Goal: Find specific page/section: Find specific page/section

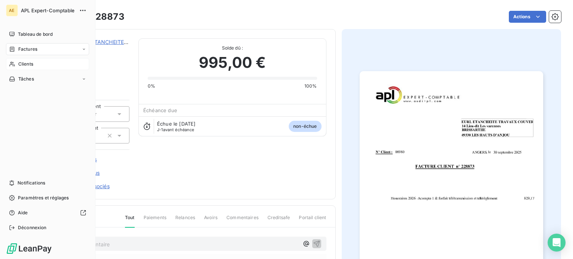
click at [25, 63] on span "Clients" at bounding box center [25, 64] width 15 height 7
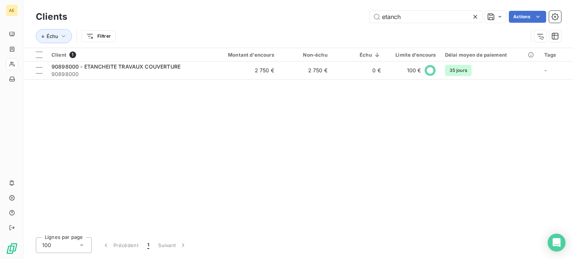
drag, startPoint x: 415, startPoint y: 20, endPoint x: 338, endPoint y: 22, distance: 77.6
click at [338, 22] on div "etanch Actions" at bounding box center [318, 17] width 485 height 12
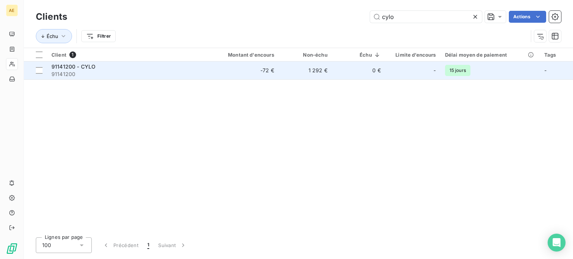
type input "cylo"
click at [87, 72] on span "91141200" at bounding box center [126, 73] width 151 height 7
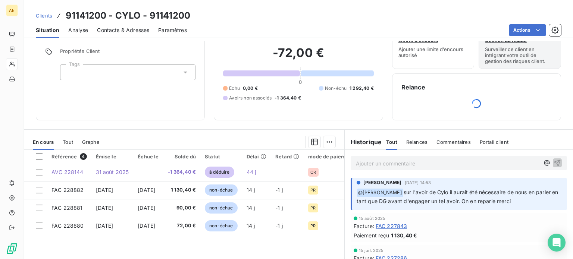
scroll to position [37, 0]
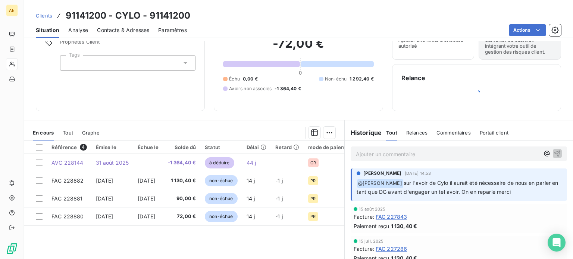
click at [377, 156] on p "Ajouter un commentaire ﻿" at bounding box center [447, 154] width 183 height 9
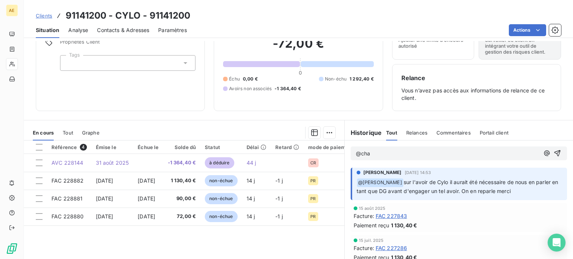
click at [372, 157] on p "@cha" at bounding box center [447, 154] width 183 height 9
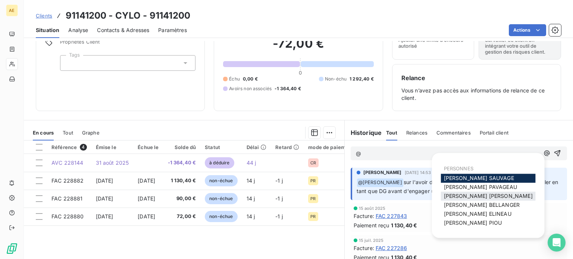
click at [473, 197] on span "[PERSON_NAME] MAILLARD" at bounding box center [488, 196] width 89 height 6
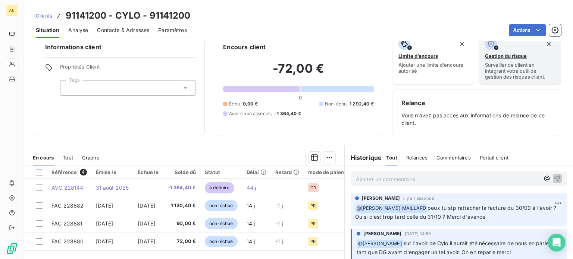
scroll to position [0, 0]
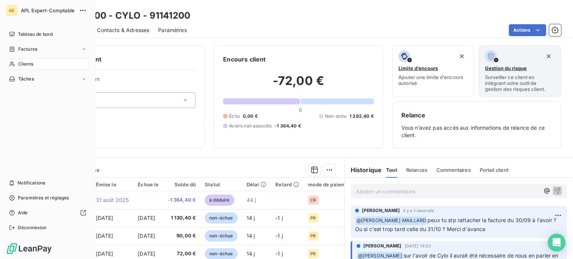
click at [26, 65] on span "Clients" at bounding box center [25, 64] width 15 height 7
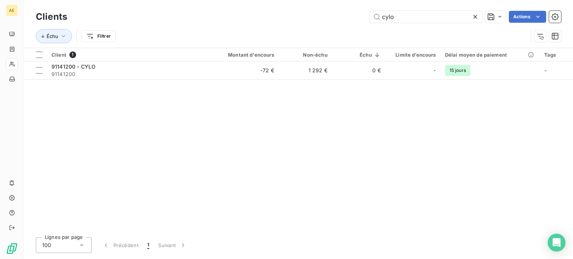
drag, startPoint x: 377, startPoint y: 18, endPoint x: 336, endPoint y: 21, distance: 41.8
click at [336, 21] on div "cylo Actions" at bounding box center [318, 17] width 485 height 12
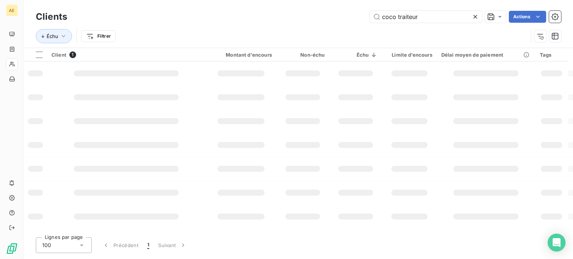
type input "coco traiteur"
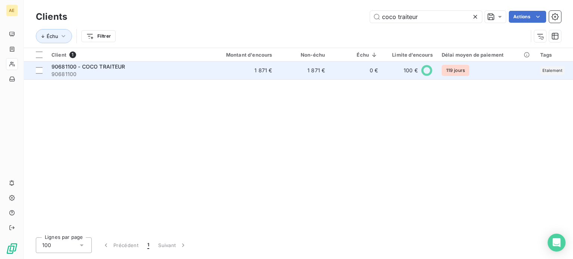
click at [92, 68] on span "90681100 - COCO TRAITEUR" at bounding box center [88, 66] width 74 height 6
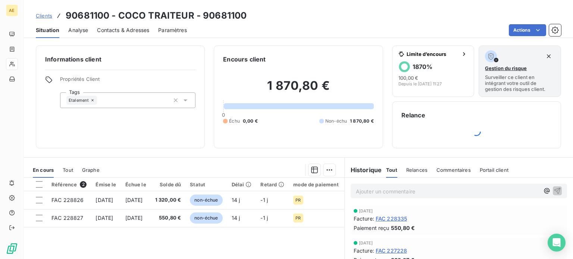
click at [67, 173] on div "Tout" at bounding box center [68, 170] width 10 height 16
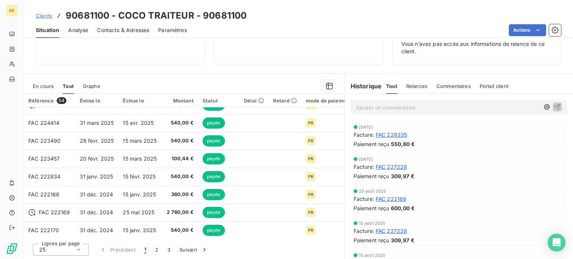
scroll to position [171, 0]
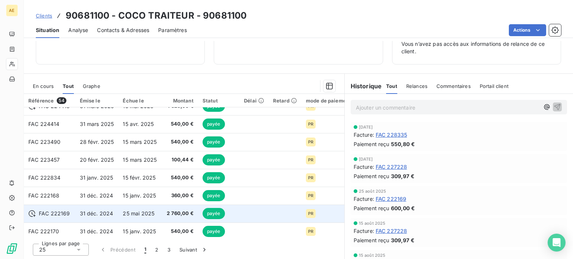
click at [101, 215] on span "31 déc. 2024" at bounding box center [97, 213] width 34 height 6
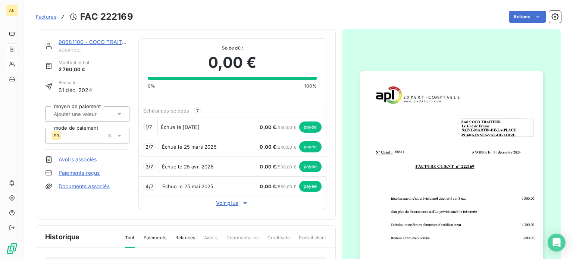
click at [48, 15] on span "Factures" at bounding box center [46, 17] width 21 height 6
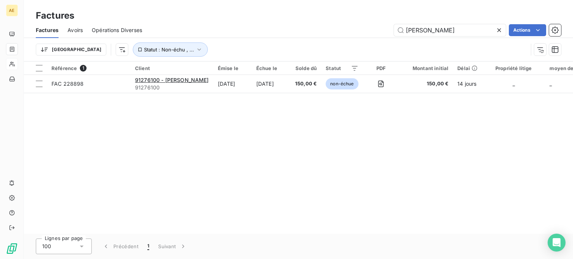
click at [79, 31] on span "Avoirs" at bounding box center [74, 29] width 15 height 7
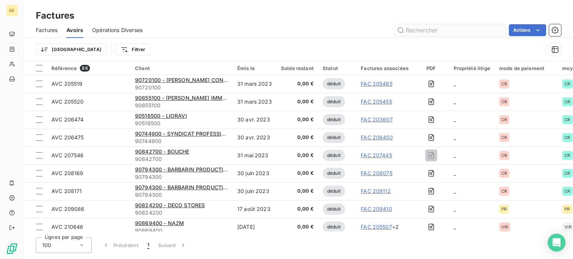
click at [418, 31] on input "text" at bounding box center [450, 30] width 112 height 12
type input "coco"
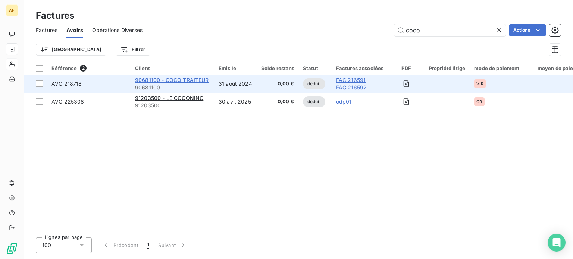
click at [170, 81] on span "90681100 - COCO TRAITEUR" at bounding box center [172, 80] width 74 height 6
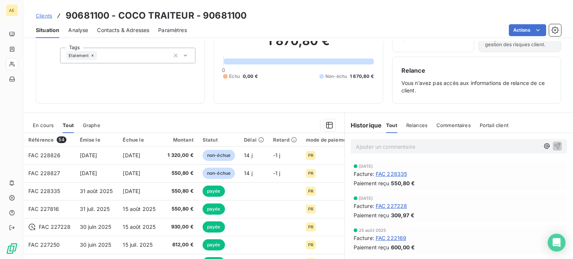
scroll to position [84, 0]
